Goal: Check status: Check status

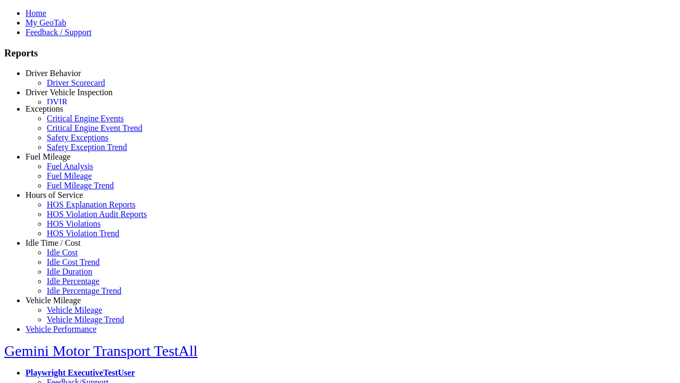
select select "**********"
type input "********"
type input "*********"
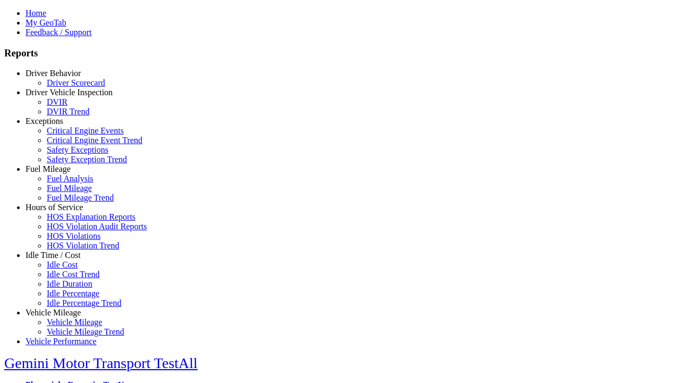
type input "**********"
